Goal: Task Accomplishment & Management: Manage account settings

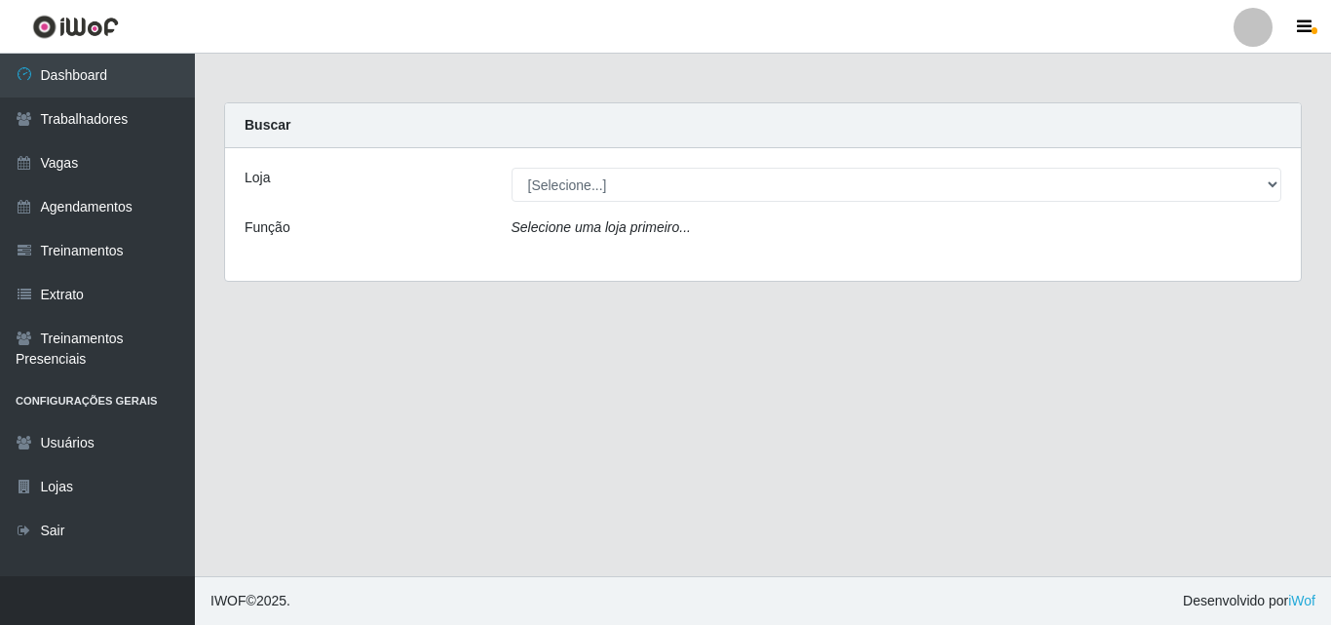
click at [829, 321] on main "Carregando... Buscar Loja [Selecione...] Chinatown Sushimi - Campina Grande Fun…" at bounding box center [763, 315] width 1136 height 522
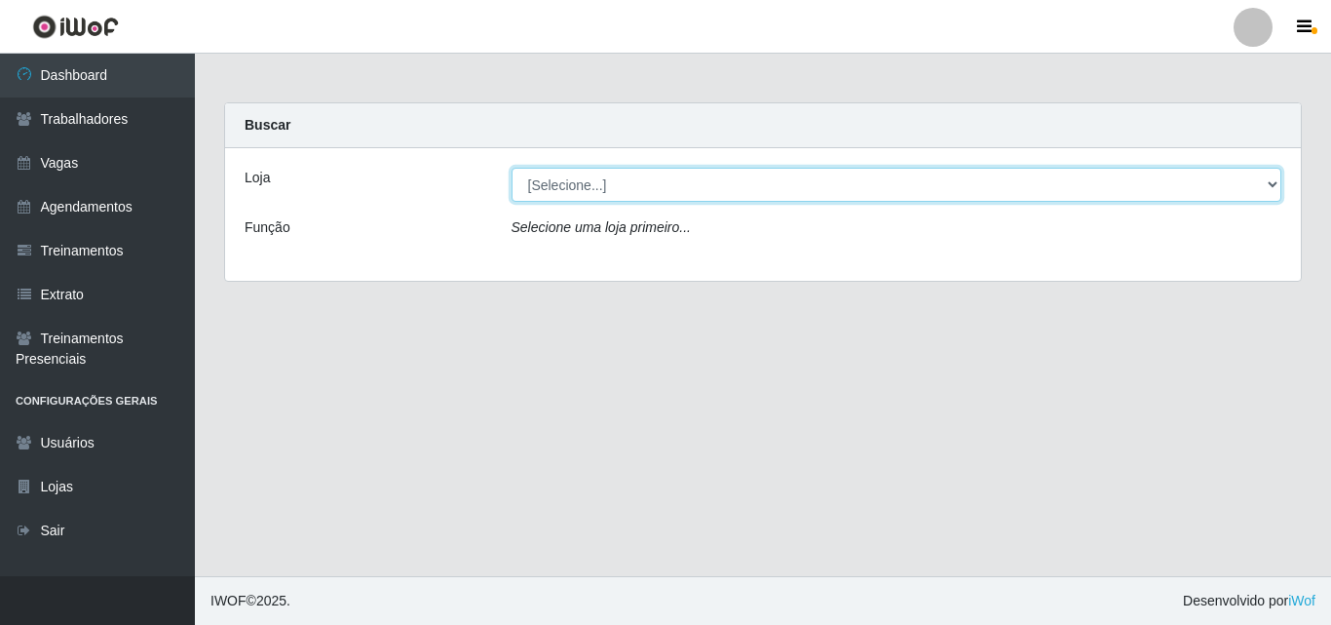
click at [573, 179] on select "[Selecione...] Chinatown Sushimi - Campina Grande" at bounding box center [897, 185] width 771 height 34
select select "357"
click at [512, 168] on select "[Selecione...] Chinatown Sushimi - Campina Grande" at bounding box center [897, 185] width 771 height 34
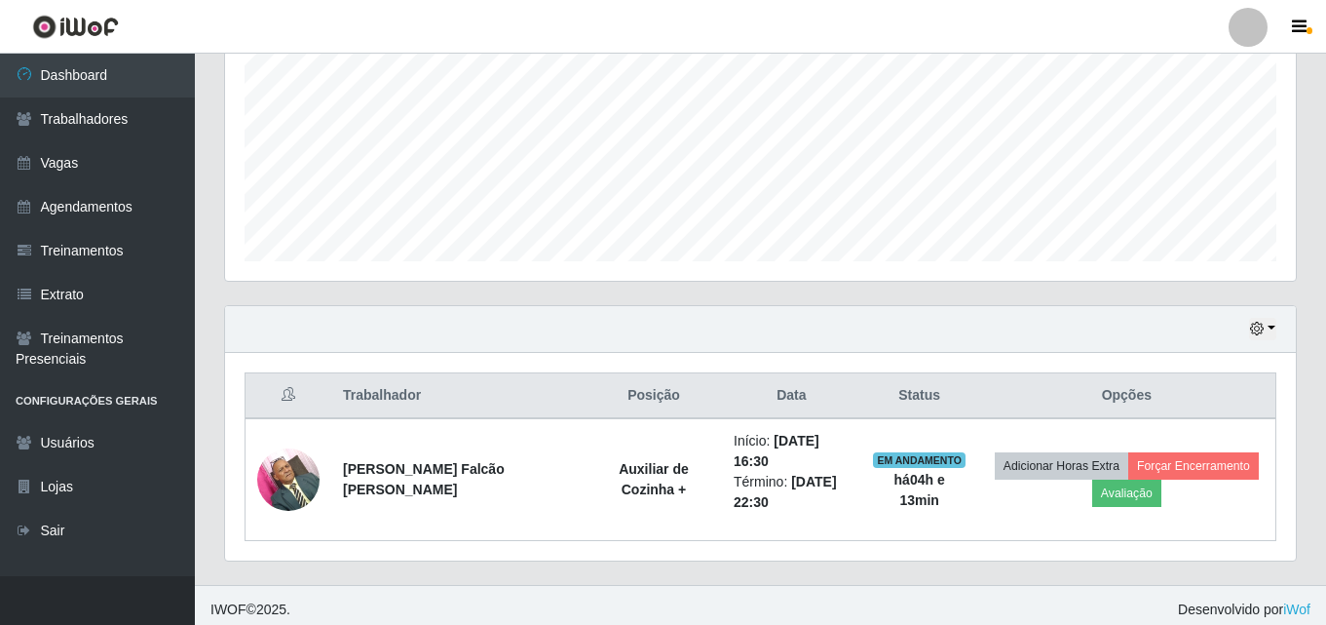
scroll to position [444, 0]
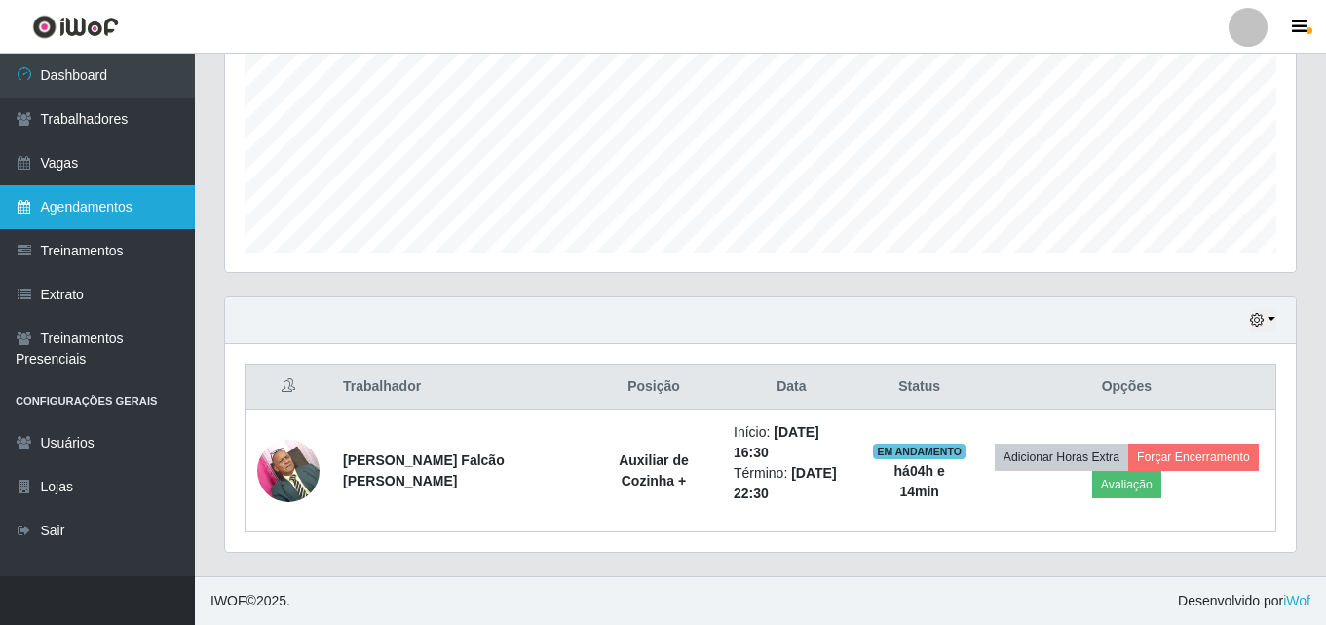
click at [113, 199] on link "Agendamentos" at bounding box center [97, 207] width 195 height 44
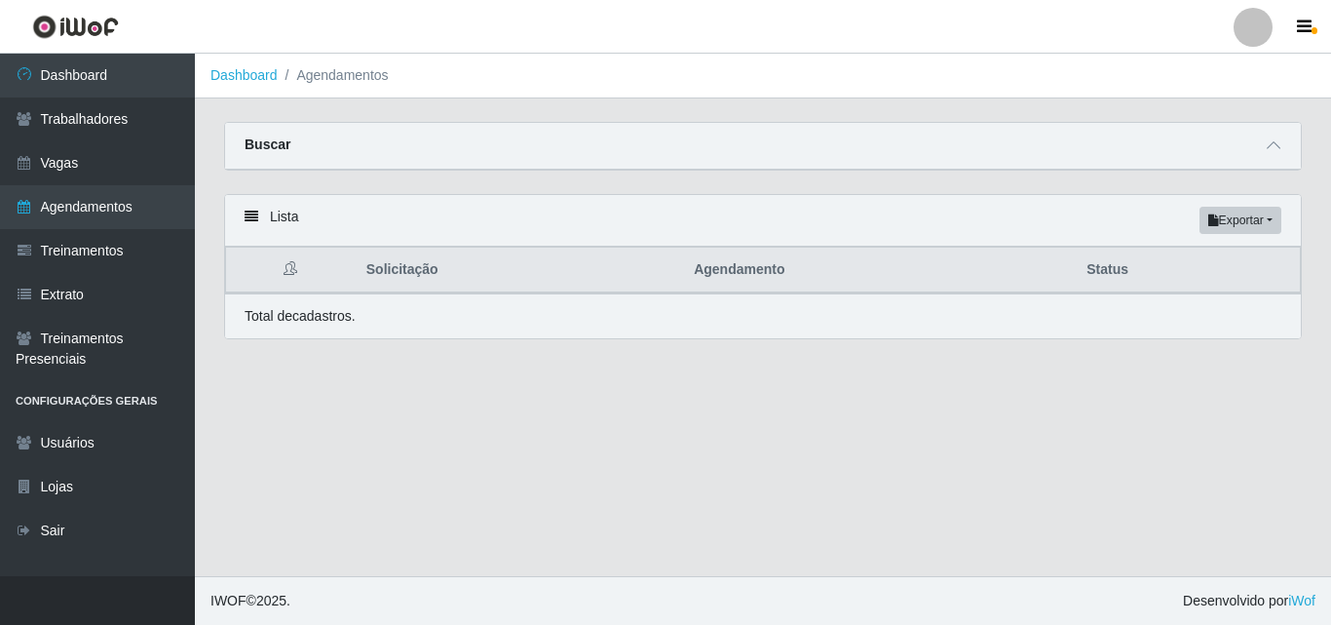
click at [302, 150] on div "Buscar" at bounding box center [763, 146] width 1076 height 47
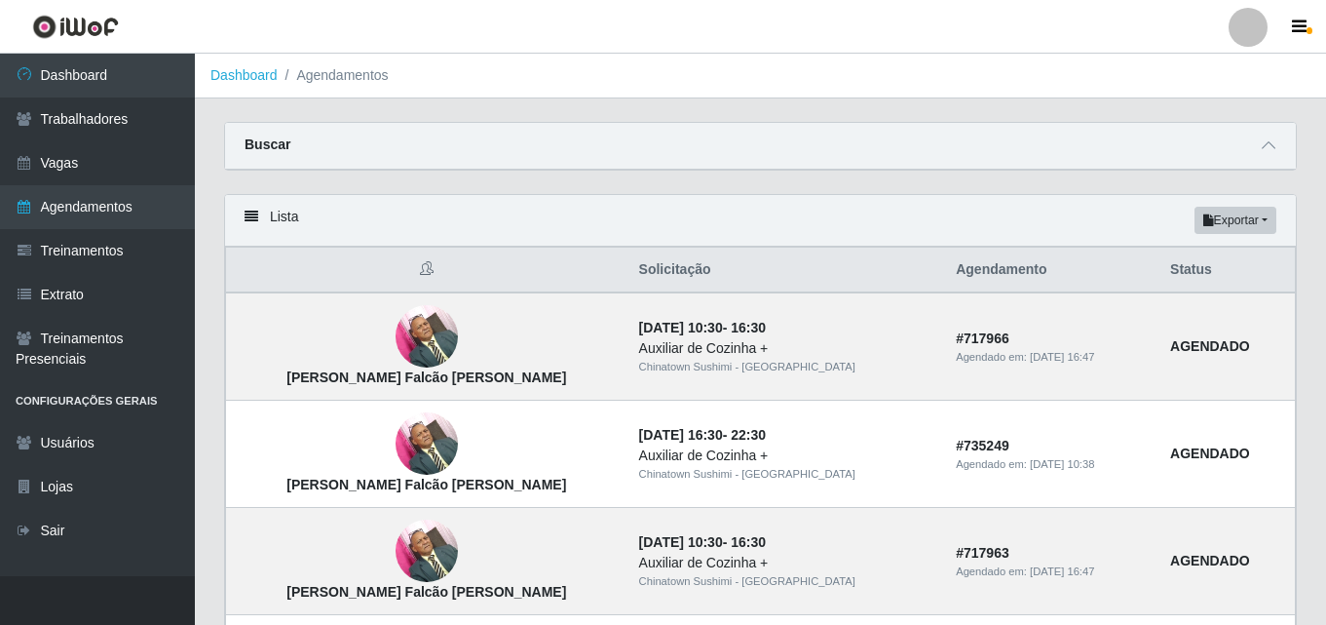
click at [251, 213] on icon at bounding box center [252, 217] width 14 height 14
click at [57, 523] on link "Sair" at bounding box center [97, 531] width 195 height 44
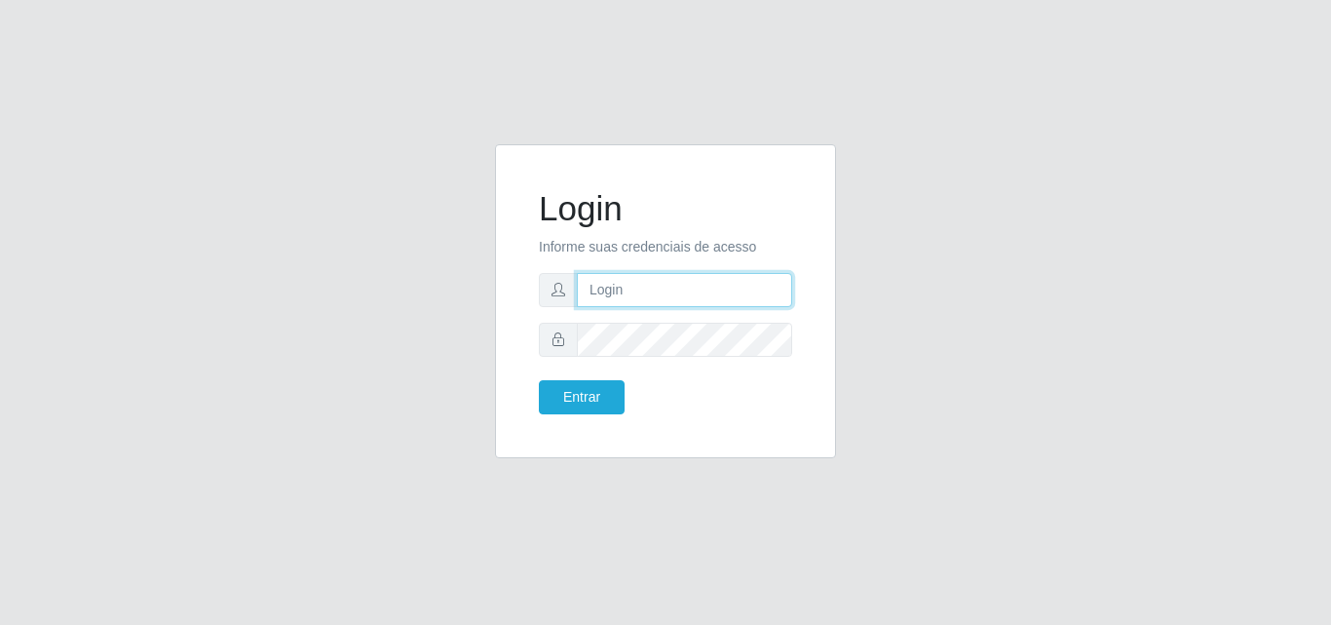
type input "EMMANUEL@CHINATOWN"
click at [876, 461] on div "Login Informe suas credenciais de acesso EMMANUEL@CHINATOWN Entrar" at bounding box center [665, 312] width 1111 height 337
type input "EMMANUEL@CHINATOWN"
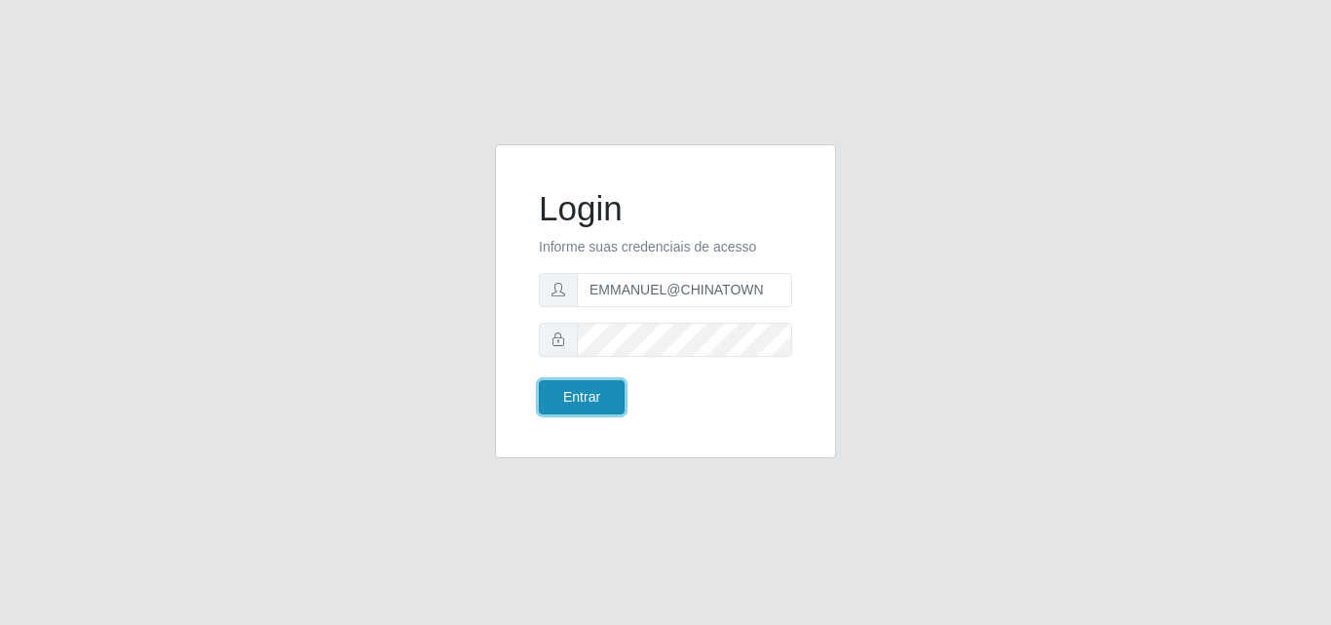
click at [571, 396] on button "Entrar" at bounding box center [582, 397] width 86 height 34
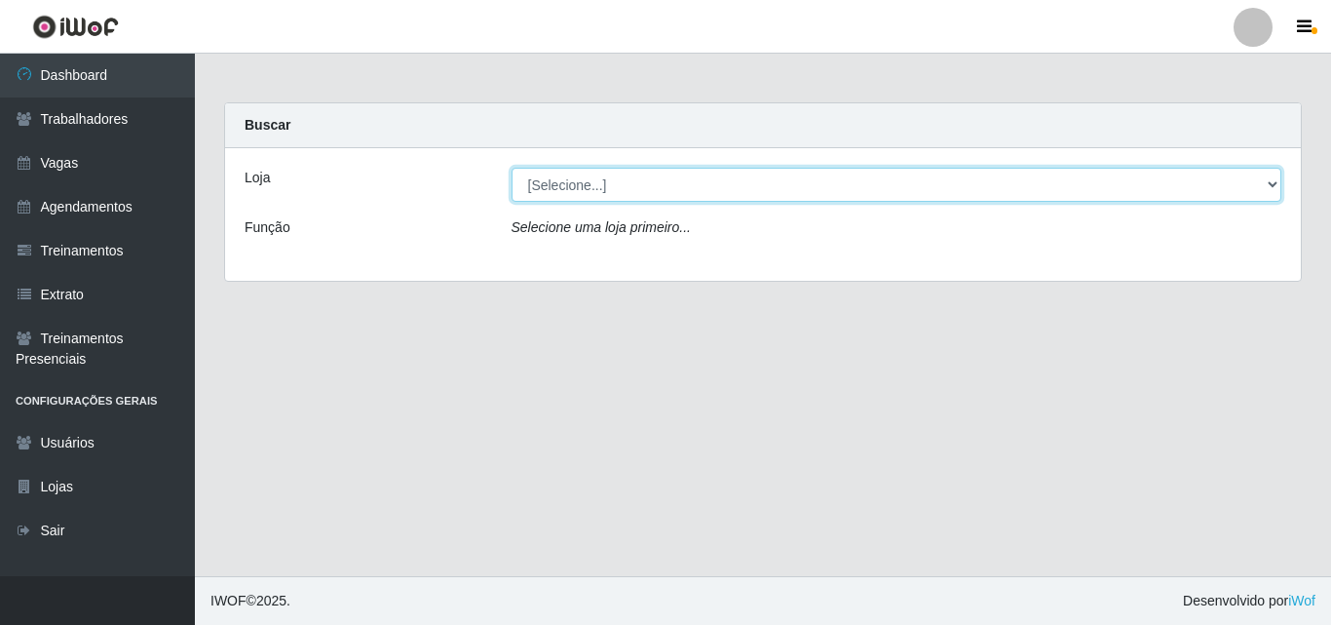
click at [567, 180] on select "[Selecione...] Chinatown Sushimi - Campina Grande" at bounding box center [897, 185] width 771 height 34
select select "357"
click at [512, 168] on select "[Selecione...] Chinatown Sushimi - Campina Grande" at bounding box center [897, 185] width 771 height 34
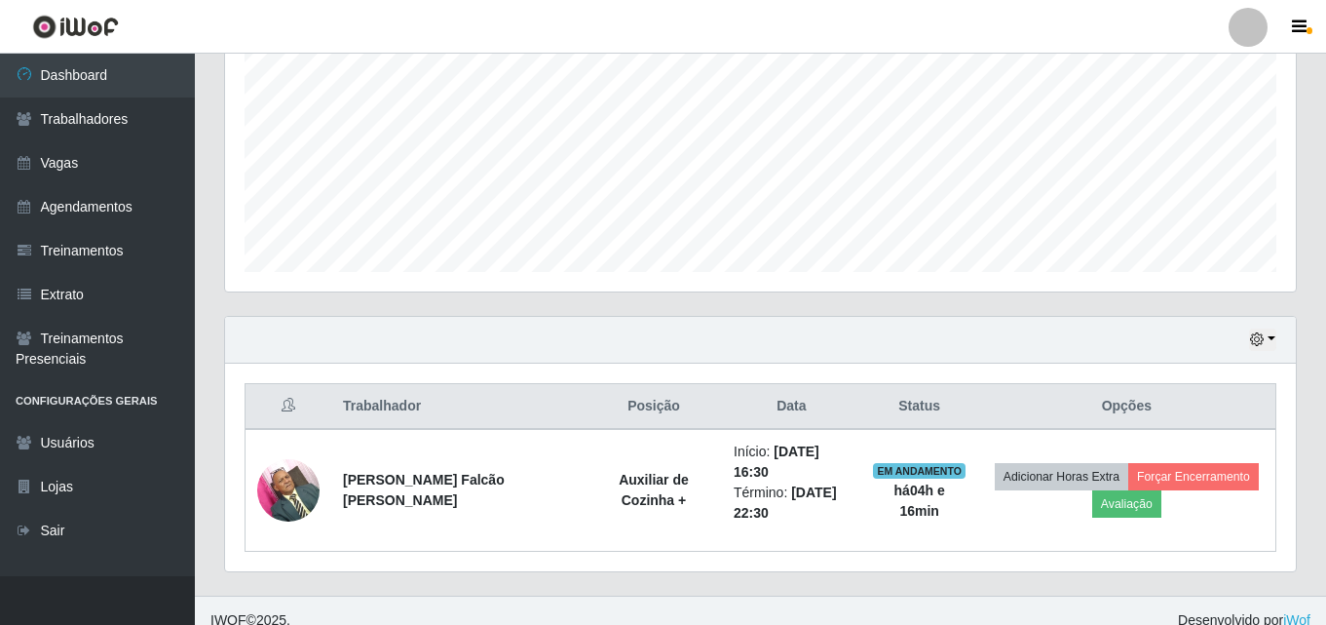
scroll to position [444, 0]
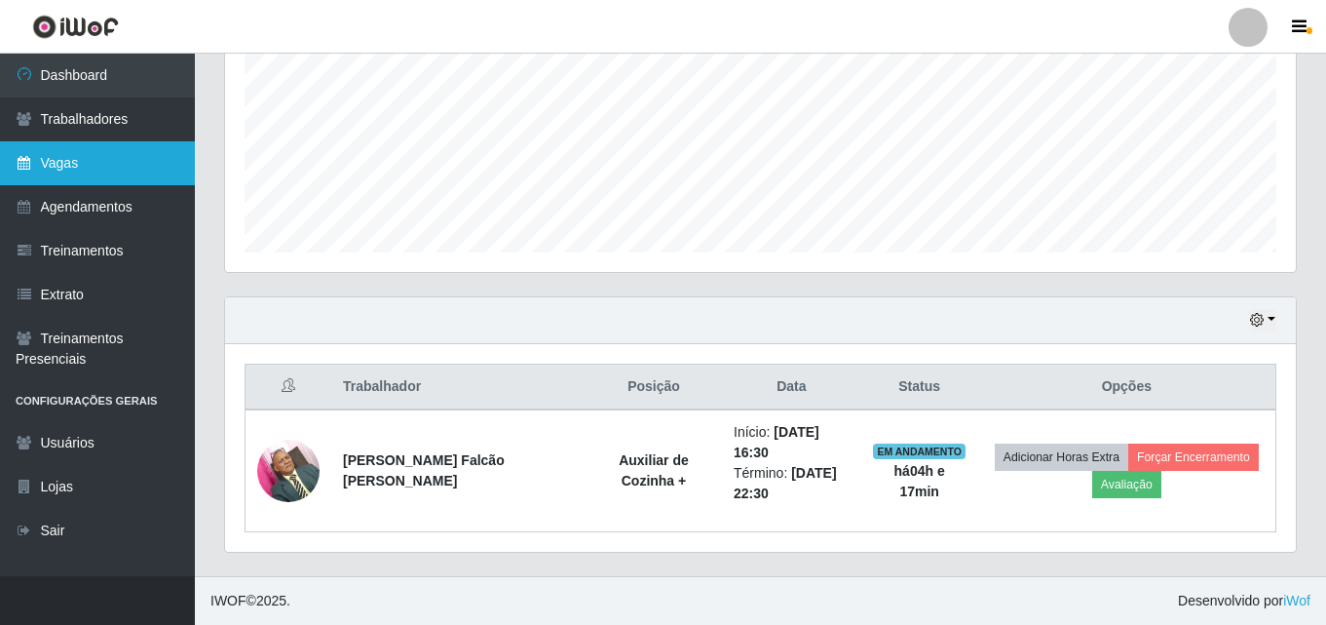
click at [59, 162] on link "Vagas" at bounding box center [97, 163] width 195 height 44
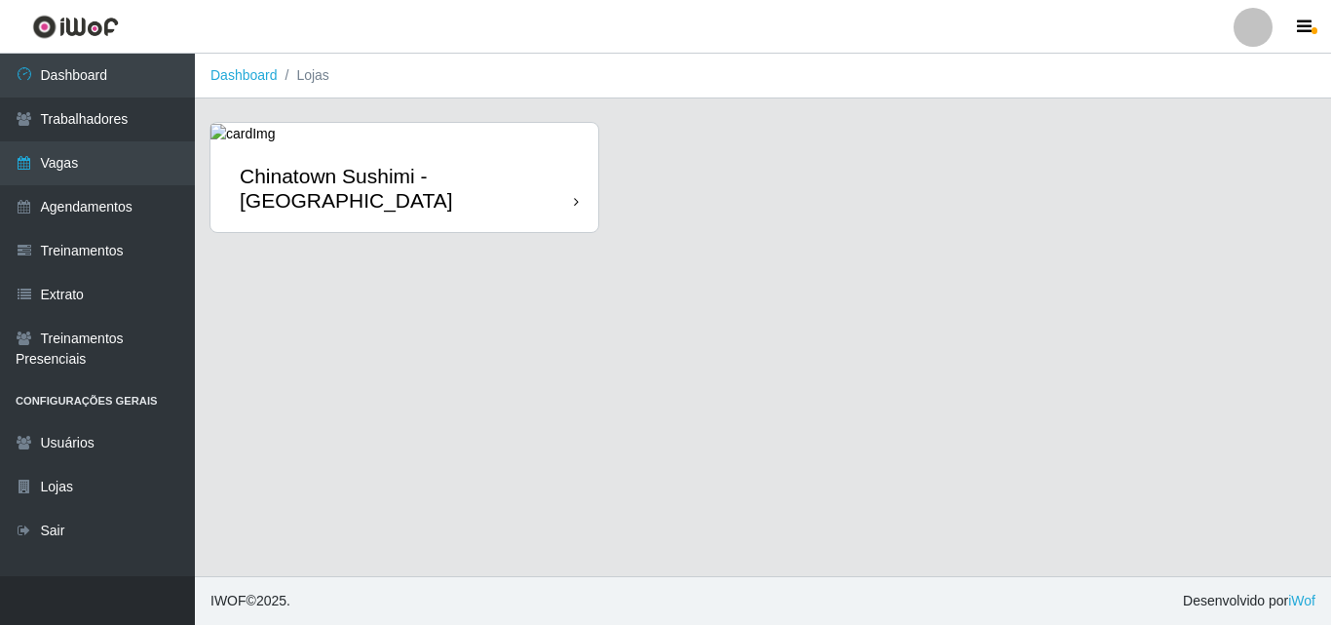
click at [570, 205] on div "Chinatown Sushimi - [GEOGRAPHIC_DATA]" at bounding box center [407, 188] width 334 height 49
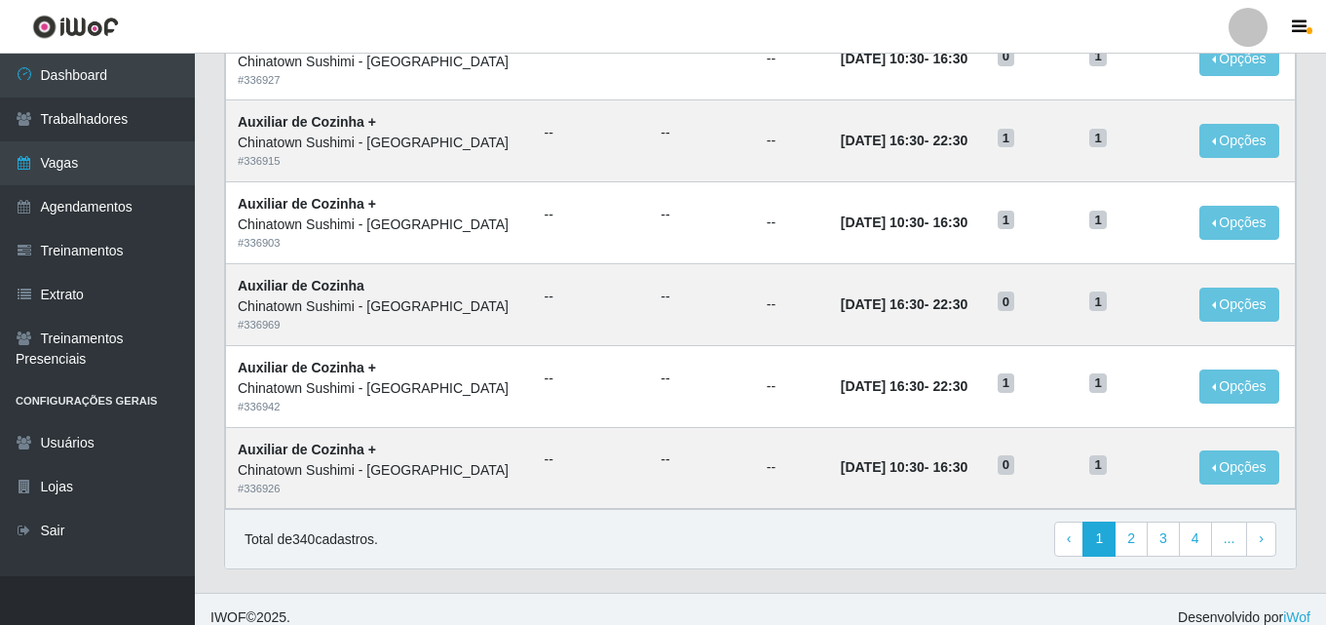
scroll to position [1027, 0]
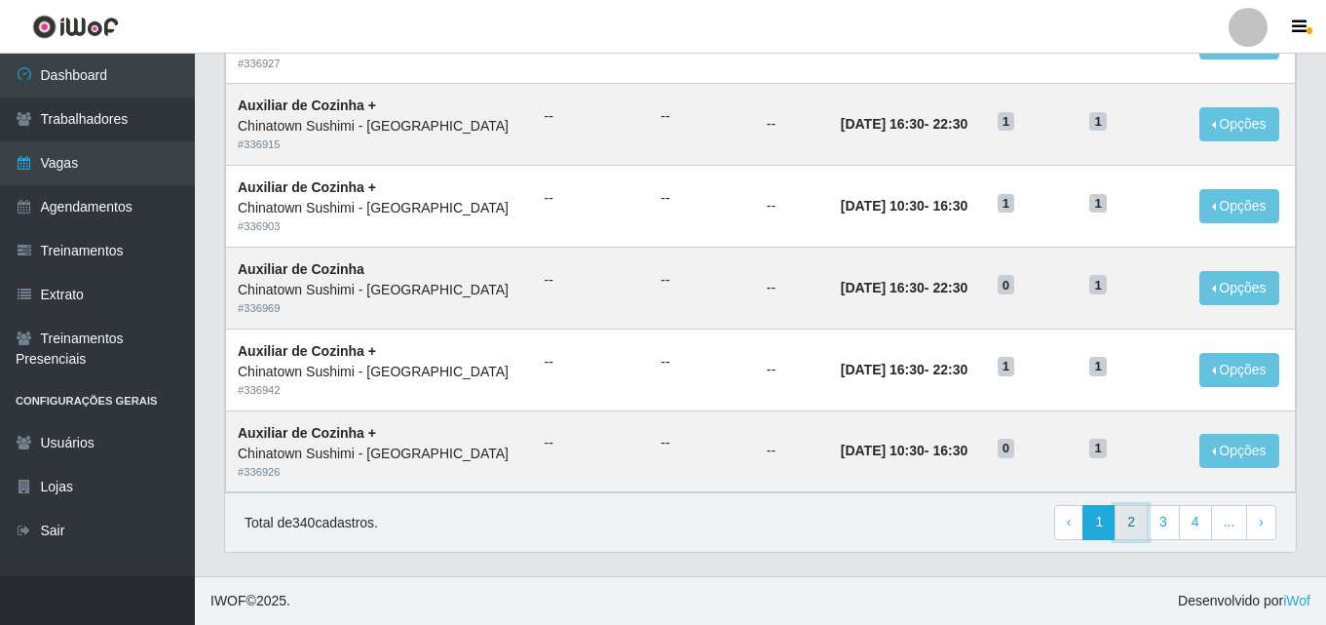
click at [1136, 524] on link "2" at bounding box center [1131, 522] width 33 height 35
click at [1138, 529] on link "3" at bounding box center [1131, 522] width 33 height 35
click at [1129, 522] on link "4" at bounding box center [1131, 522] width 33 height 35
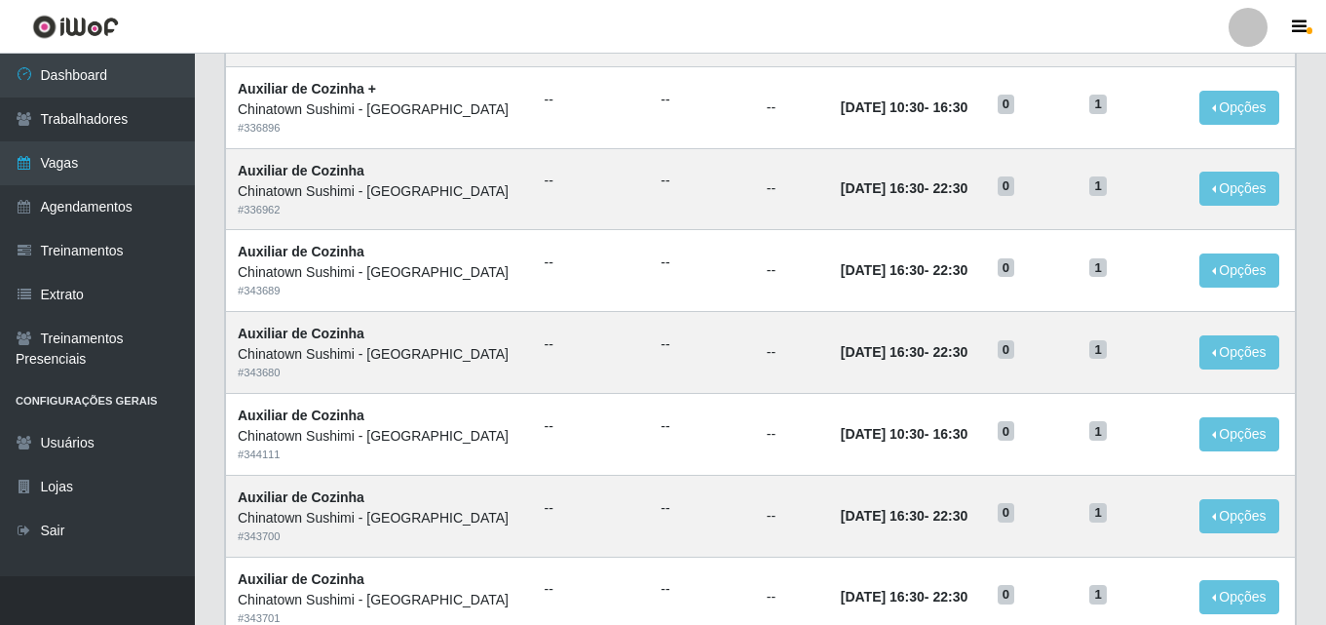
scroll to position [468, 0]
